Goal: Use online tool/utility

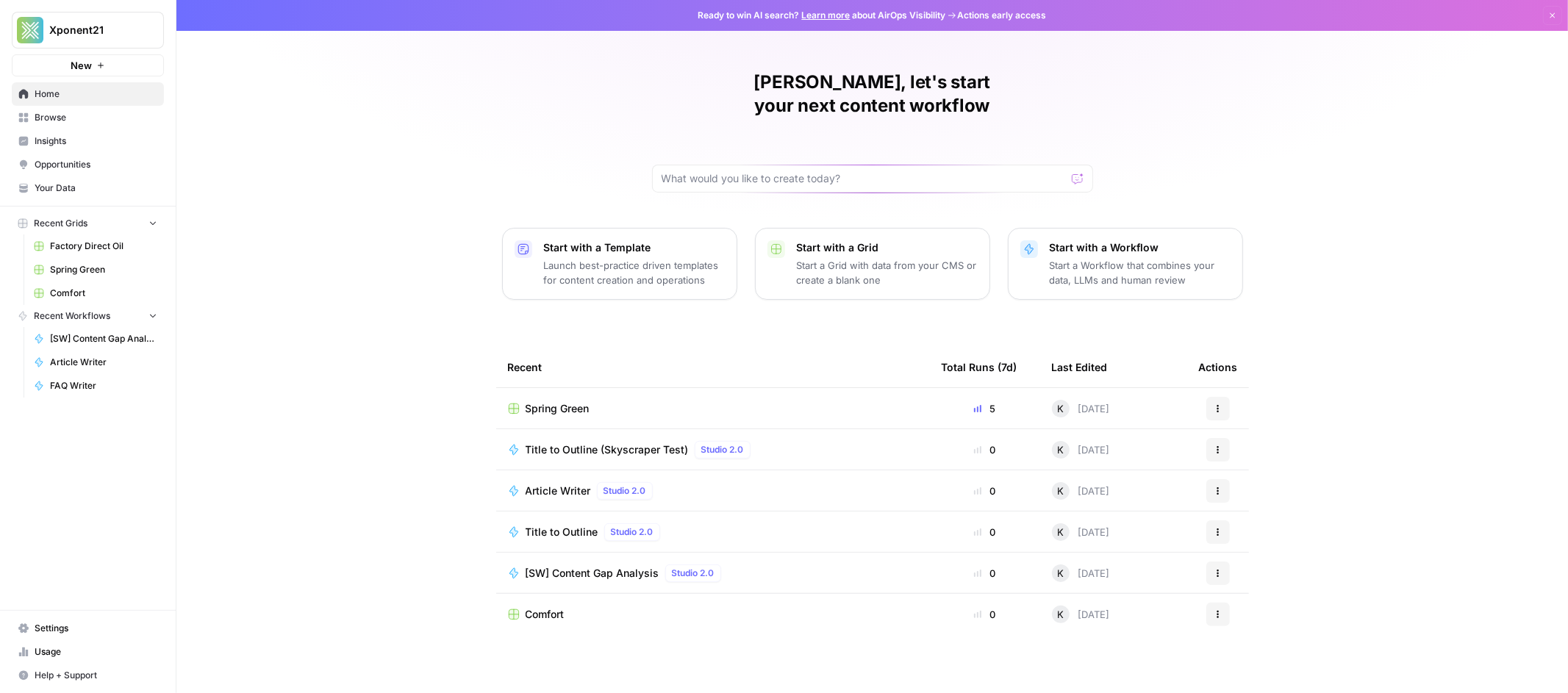
click at [611, 442] on span "Title to Outline (Skyscraper Test)" at bounding box center [607, 450] width 163 height 15
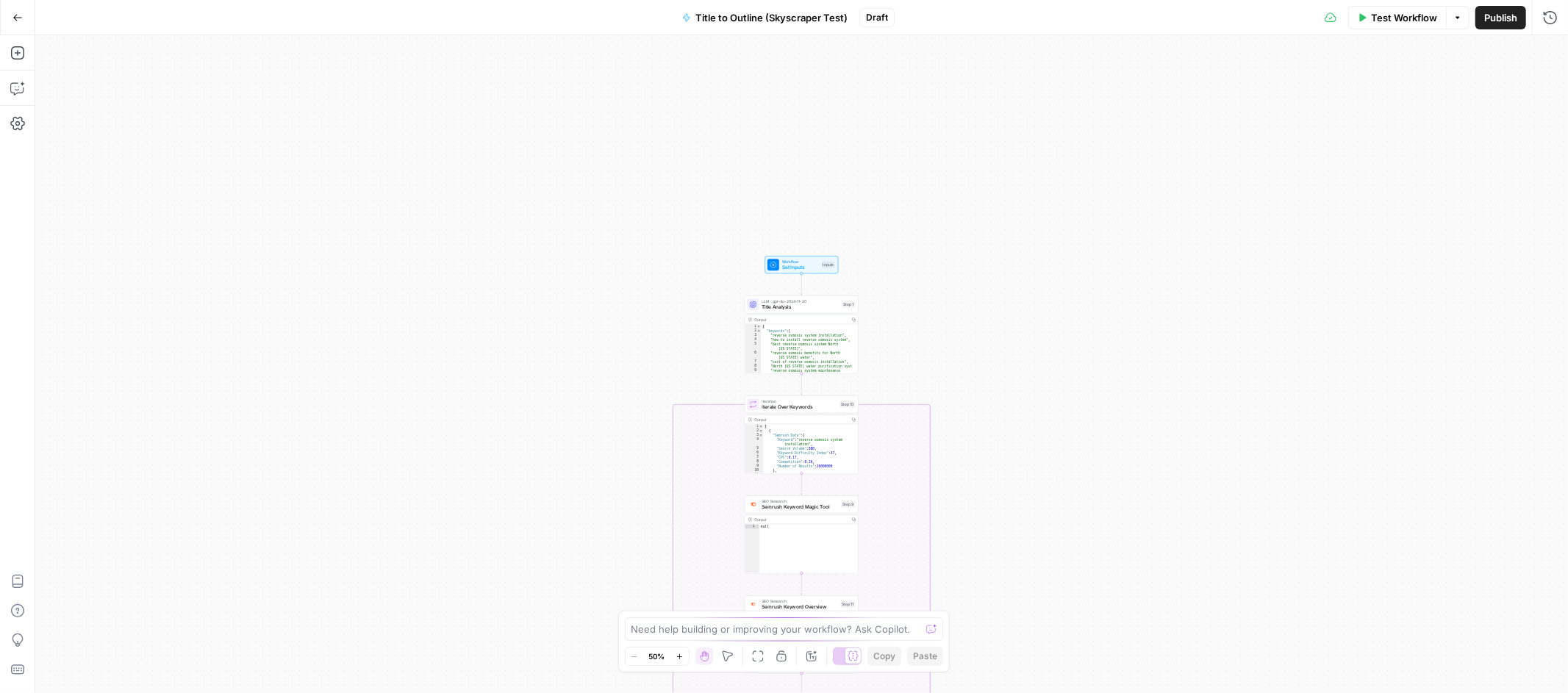
click at [934, 316] on div "true false Workflow Set Inputs Inputs LLM · gpt-4o-2024-11-20 Title Analysis St…" at bounding box center [802, 364] width 1533 height 658
click at [814, 307] on span "Title Analysis" at bounding box center [799, 307] width 77 height 7
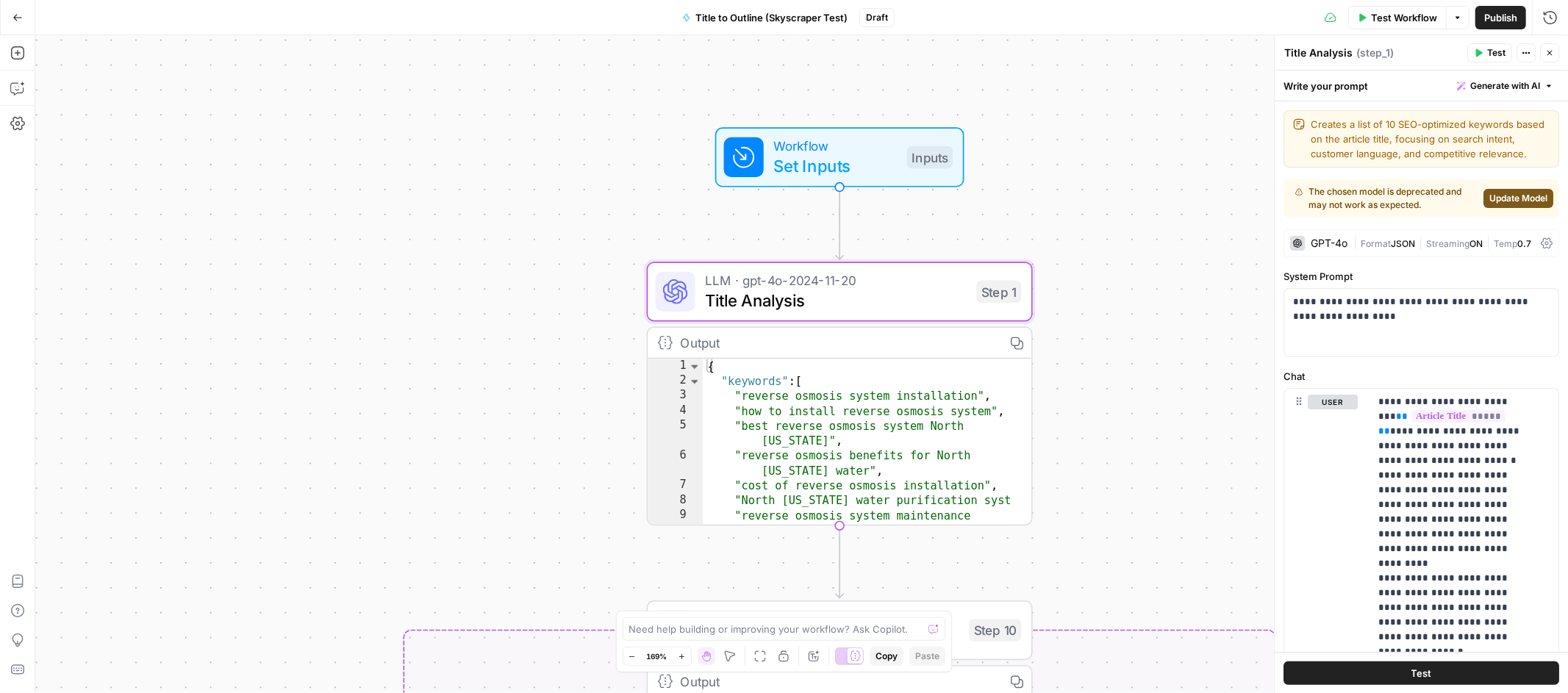
click at [1525, 205] on span "Update Model" at bounding box center [1518, 198] width 58 height 13
